Goal: Information Seeking & Learning: Check status

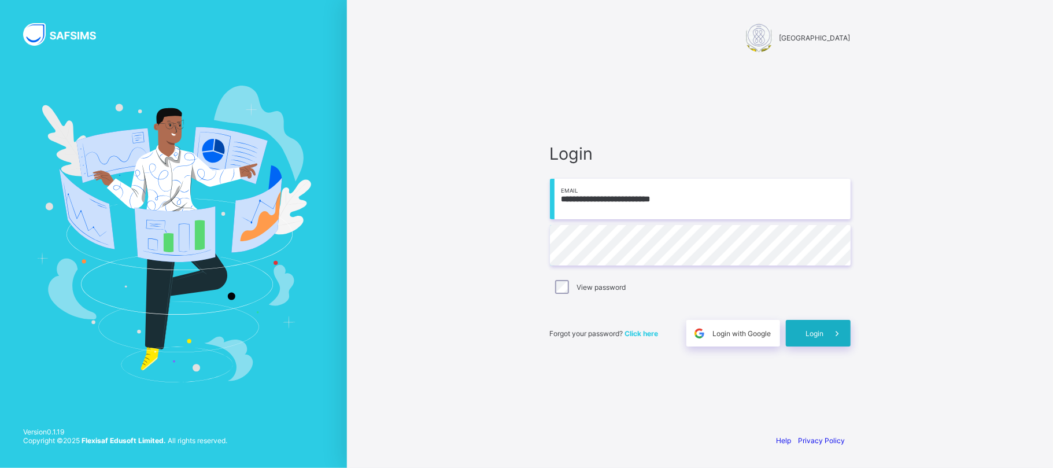
click at [820, 324] on div "Login" at bounding box center [818, 333] width 65 height 27
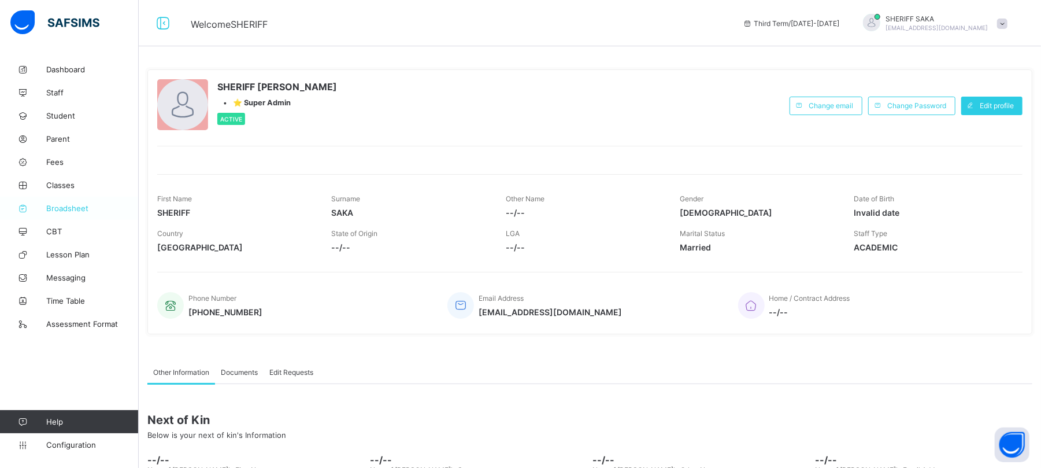
click at [70, 212] on span "Broadsheet" at bounding box center [92, 208] width 93 height 9
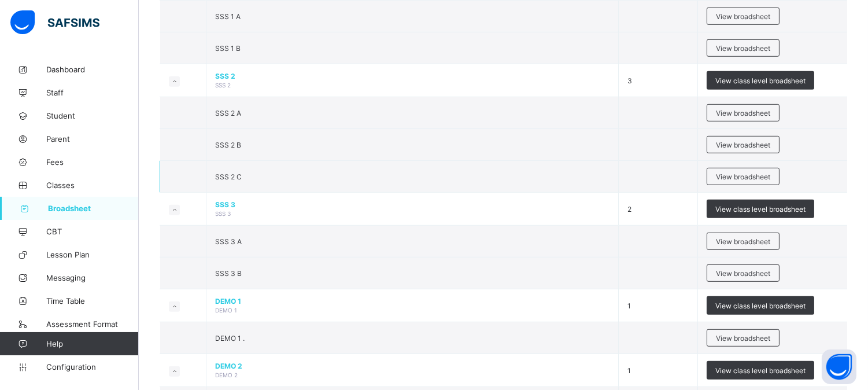
scroll to position [1349, 0]
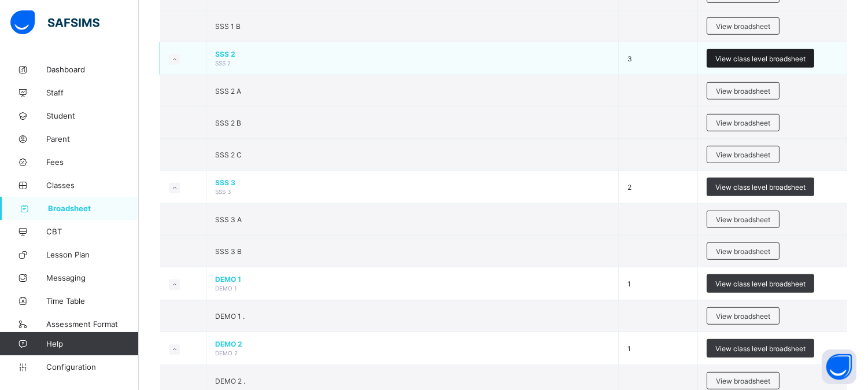
click at [744, 57] on span "View class level broadsheet" at bounding box center [760, 58] width 90 height 9
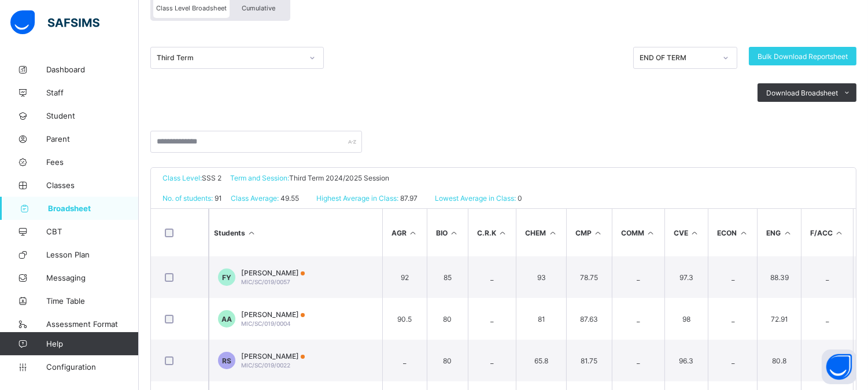
scroll to position [128, 0]
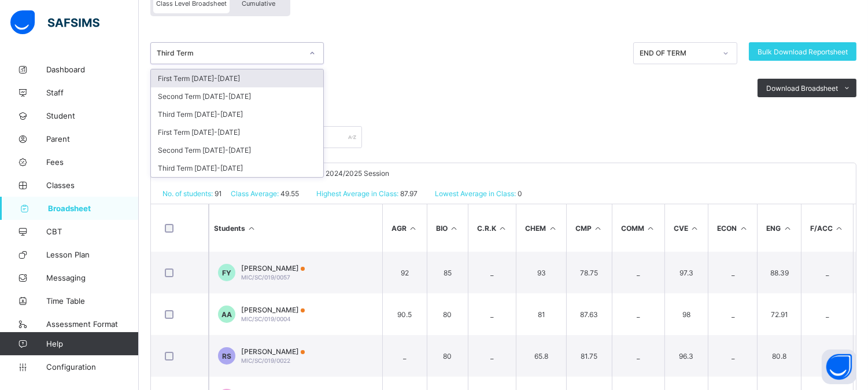
click at [311, 55] on icon at bounding box center [312, 53] width 7 height 12
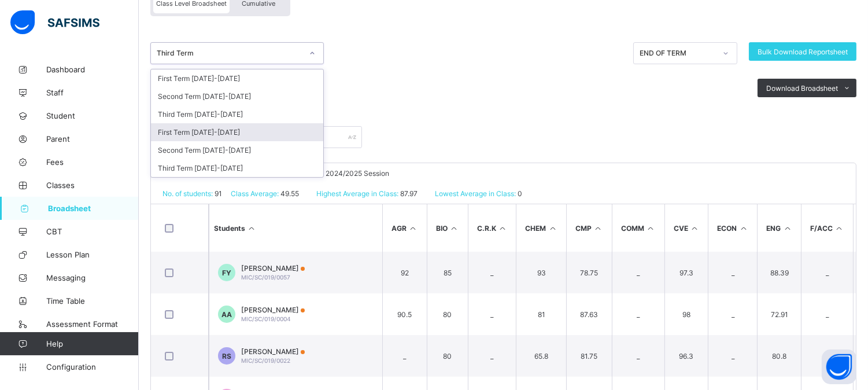
click at [270, 134] on div "First Term [DATE]-[DATE]" at bounding box center [237, 132] width 172 height 18
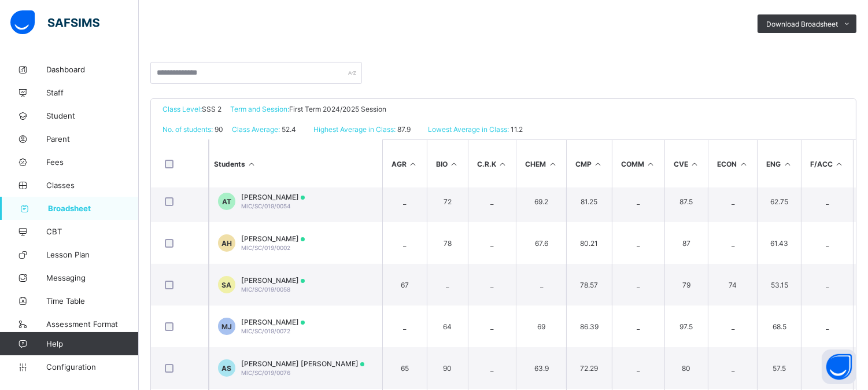
scroll to position [0, 0]
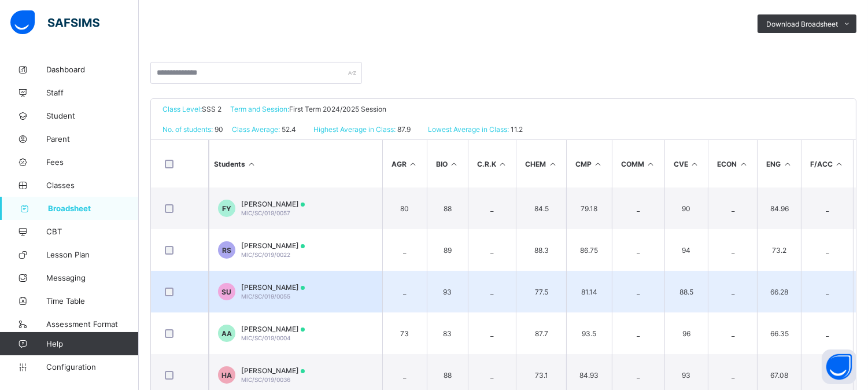
click at [470, 272] on td "_" at bounding box center [492, 292] width 49 height 42
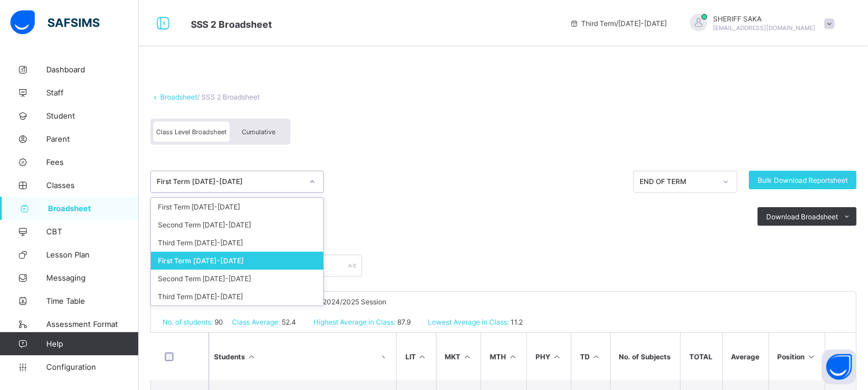
click at [311, 187] on div at bounding box center [312, 181] width 20 height 19
click at [286, 269] on div "Second Term [DATE]-[DATE]" at bounding box center [237, 278] width 172 height 18
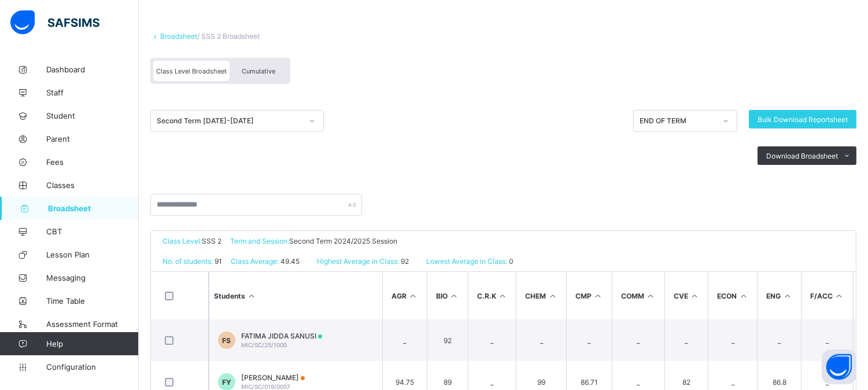
scroll to position [189, 0]
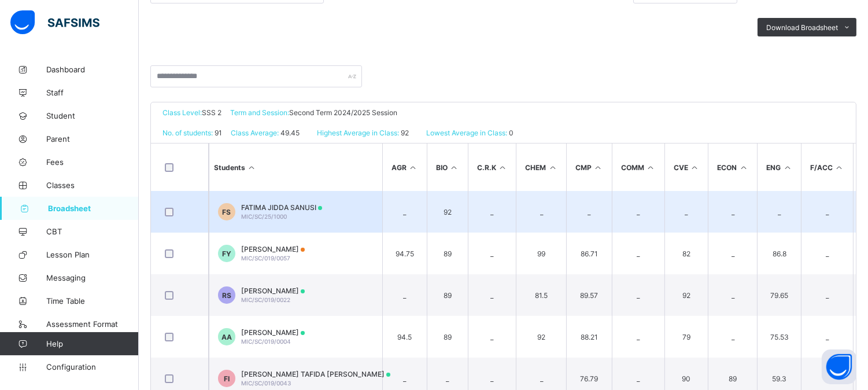
drag, startPoint x: 707, startPoint y: 218, endPoint x: 792, endPoint y: 194, distance: 88.2
click at [792, 194] on td "_" at bounding box center [779, 212] width 44 height 42
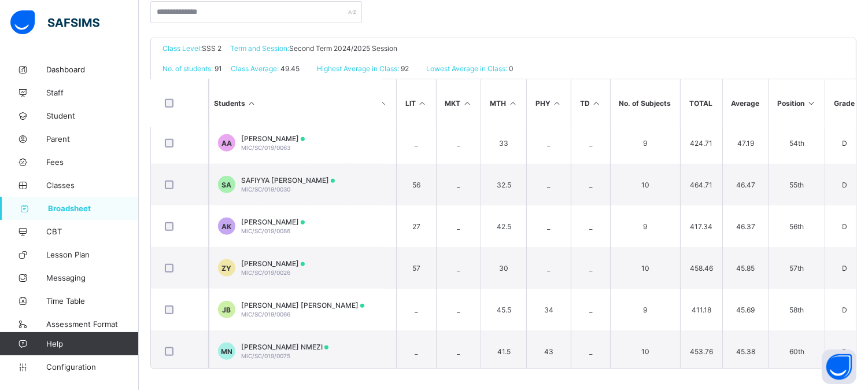
scroll to position [2184, 685]
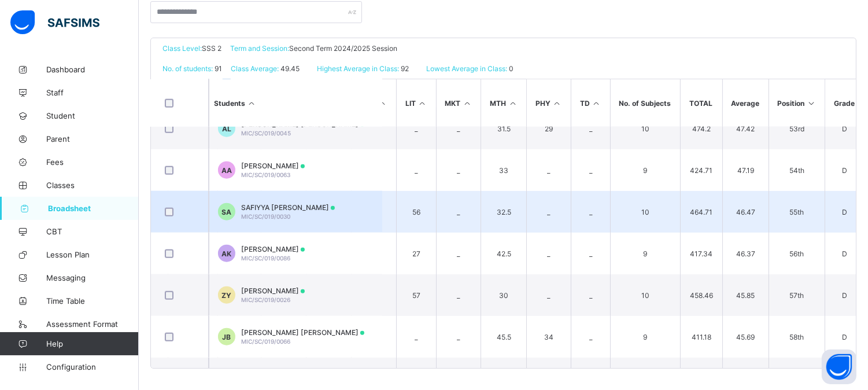
click at [707, 224] on td "464.71" at bounding box center [701, 212] width 42 height 42
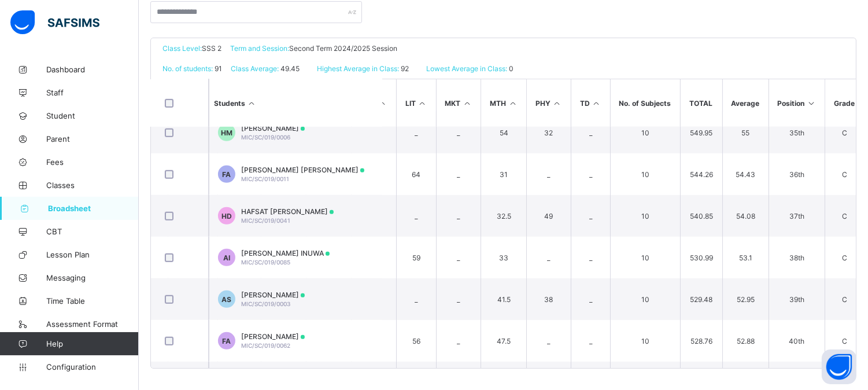
scroll to position [1391, 685]
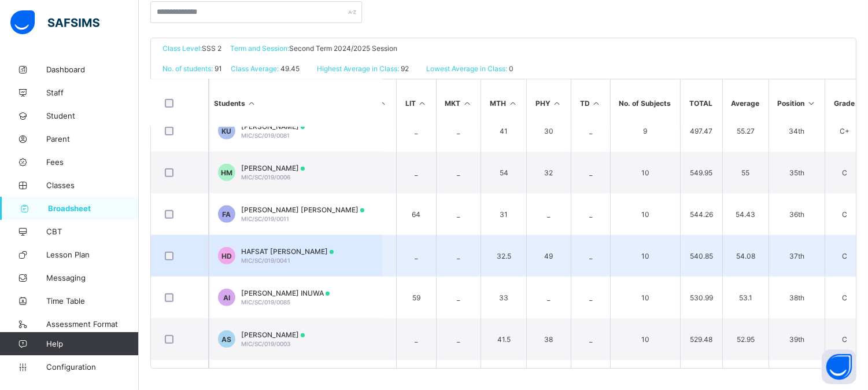
click at [789, 252] on span "37th" at bounding box center [797, 256] width 39 height 9
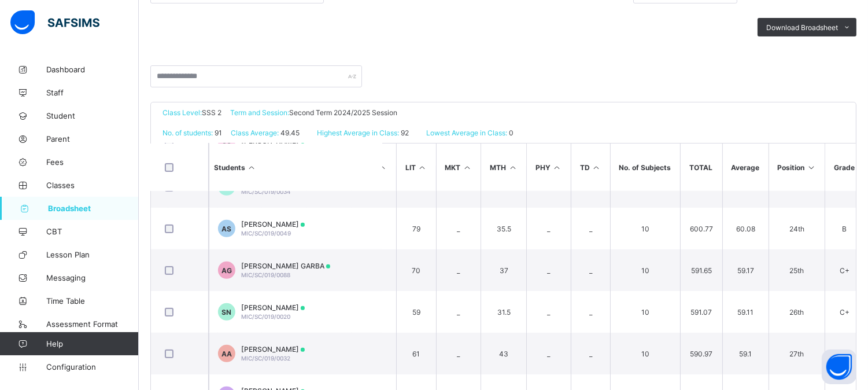
scroll to position [125, 0]
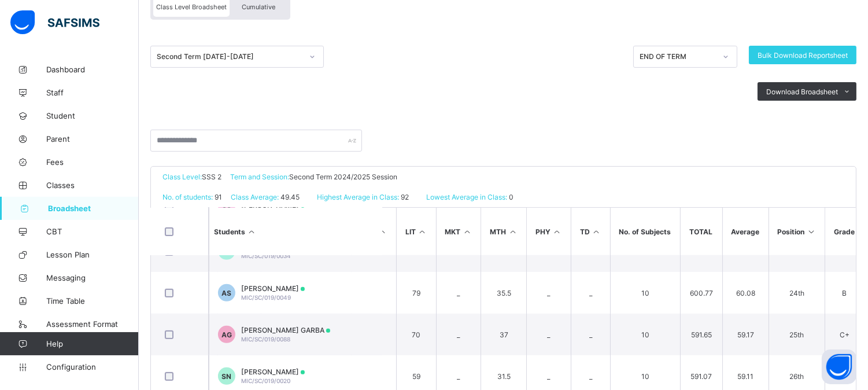
click at [317, 60] on div at bounding box center [312, 56] width 20 height 19
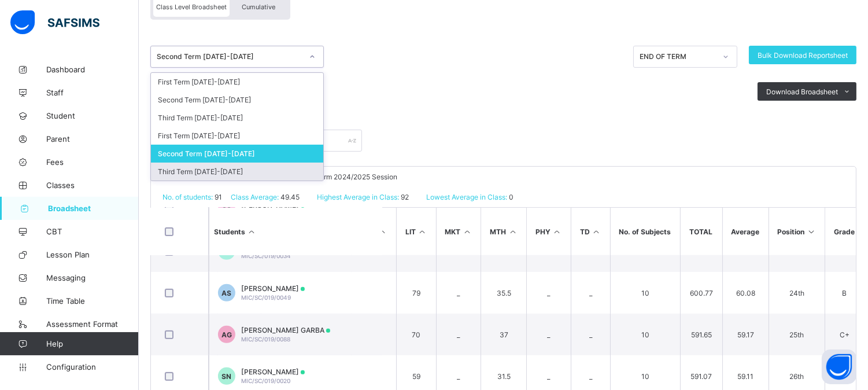
click at [273, 168] on div "Third Term [DATE]-[DATE]" at bounding box center [237, 171] width 172 height 18
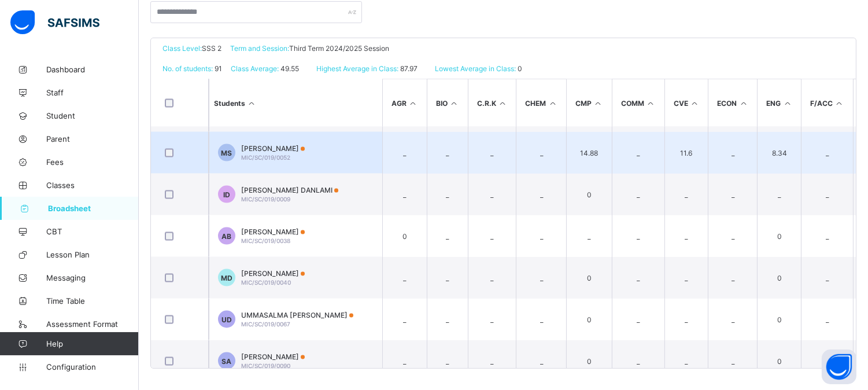
scroll to position [3551, 0]
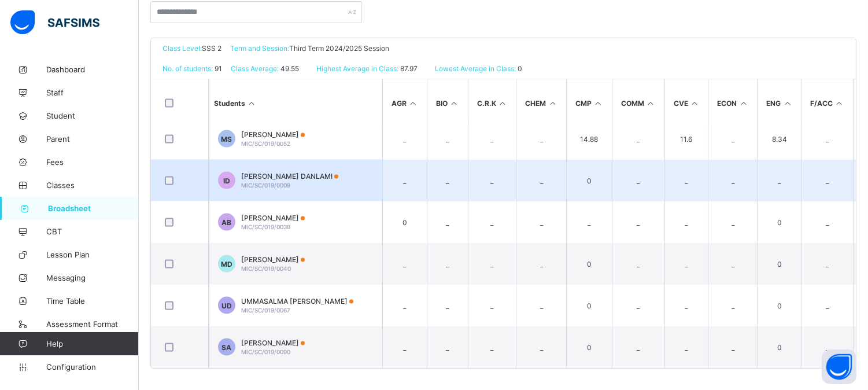
drag, startPoint x: 489, startPoint y: 156, endPoint x: 478, endPoint y: 178, distance: 24.1
click at [478, 178] on td "_" at bounding box center [492, 181] width 49 height 42
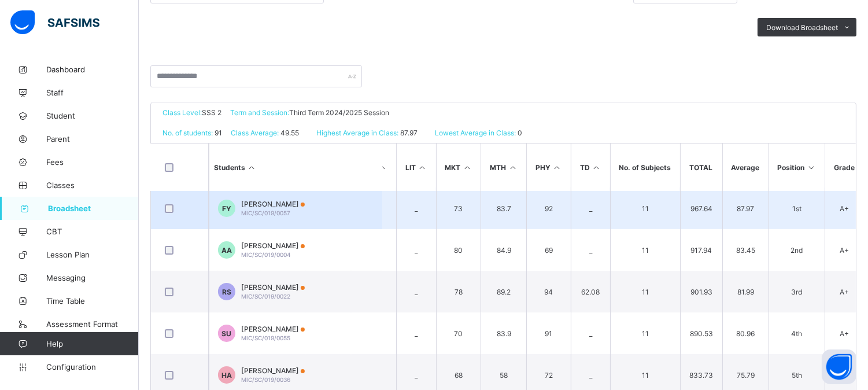
scroll to position [0, 685]
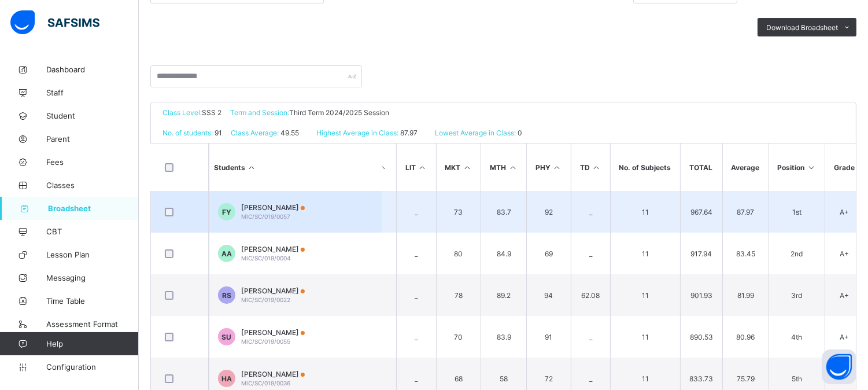
click at [475, 197] on td "73" at bounding box center [458, 212] width 45 height 42
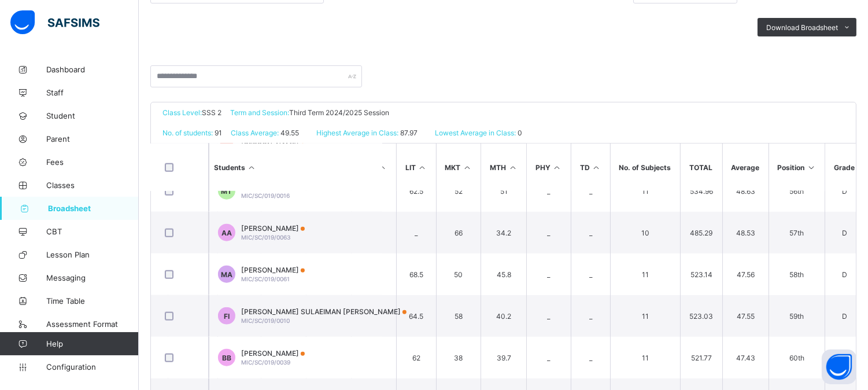
scroll to position [2313, 685]
